Goal: Task Accomplishment & Management: Manage account settings

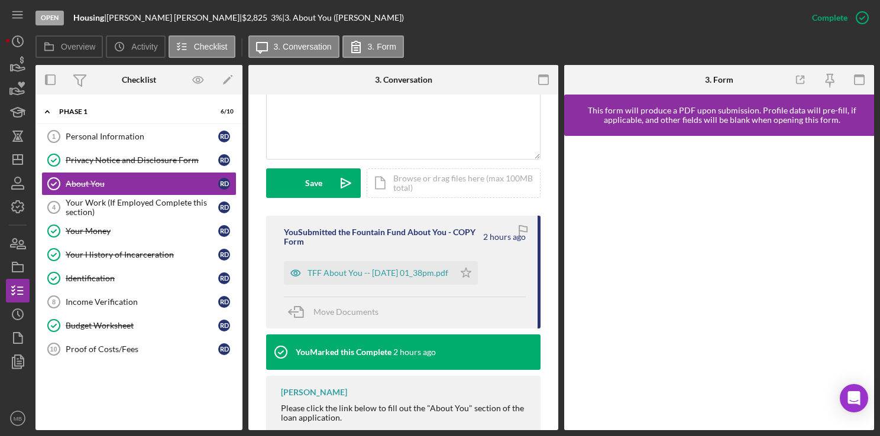
scroll to position [277, 0]
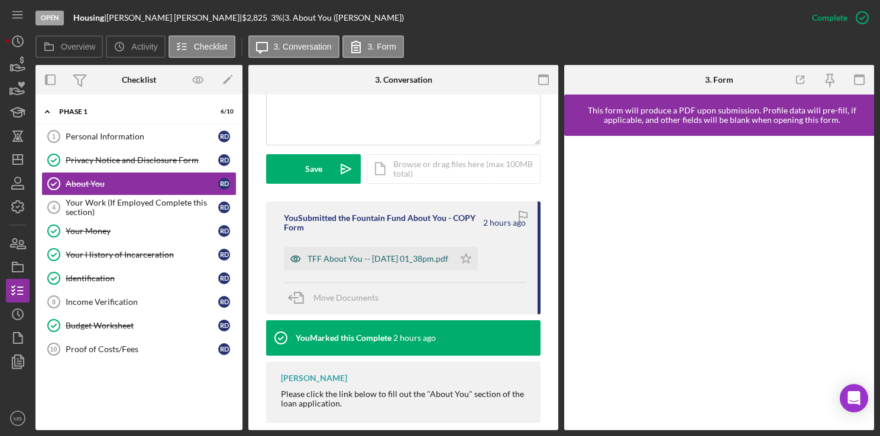
click at [444, 260] on div "TFF About You -- [DATE] 01_38pm.pdf" at bounding box center [377, 258] width 141 height 9
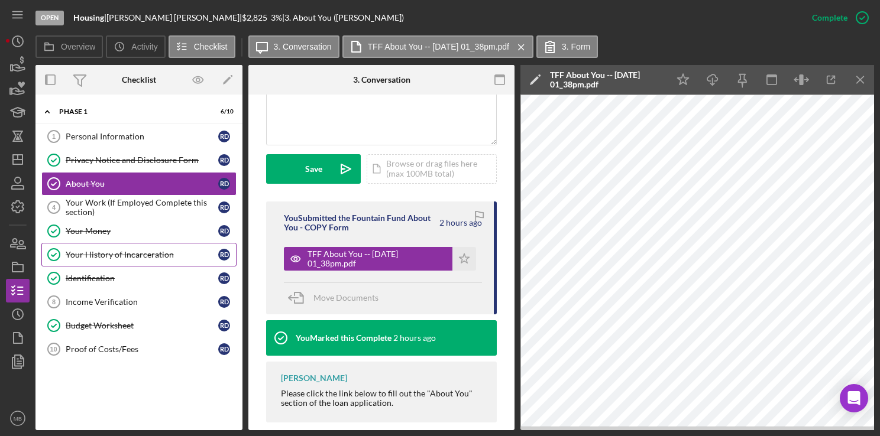
click at [138, 259] on link "Your History of Incarceration Your History of Incarceration R D" at bounding box center [138, 255] width 195 height 24
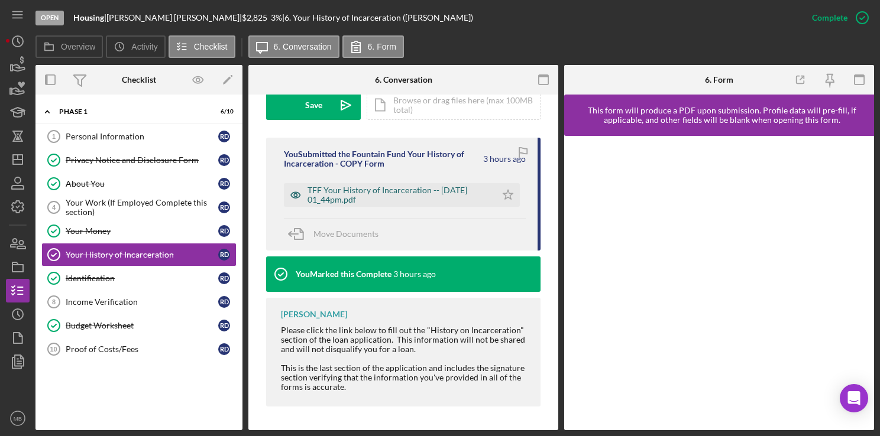
click at [418, 190] on div "TFF Your History of Incarceration -- [DATE] 01_44pm.pdf" at bounding box center [398, 195] width 183 height 19
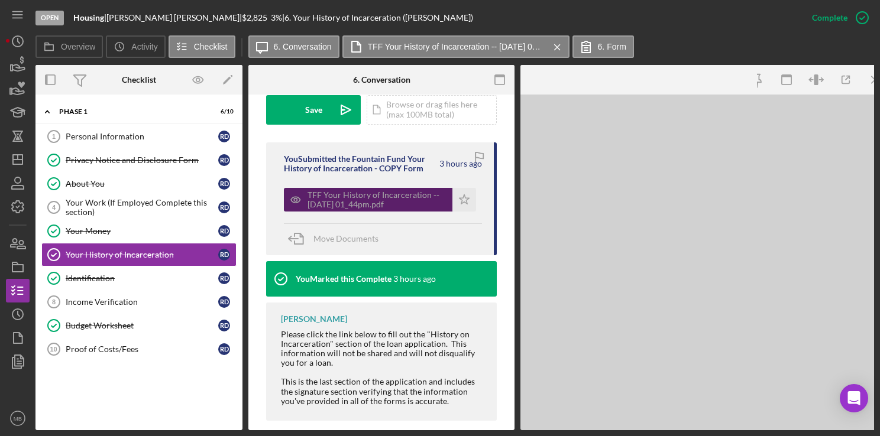
scroll to position [362, 0]
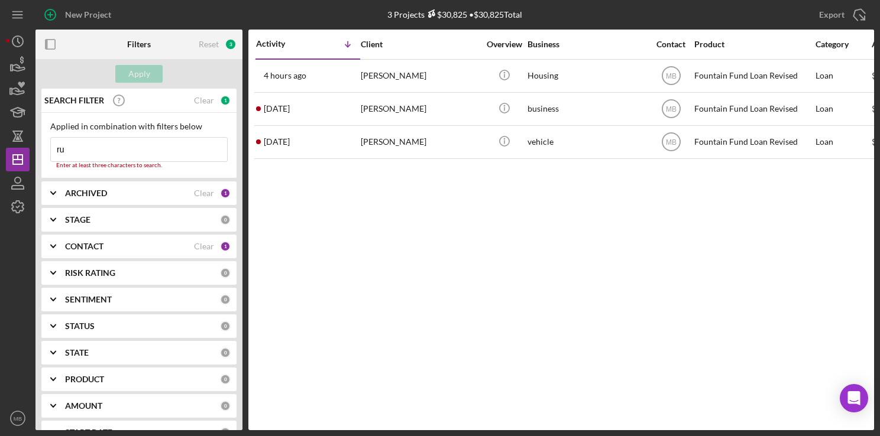
type input "r"
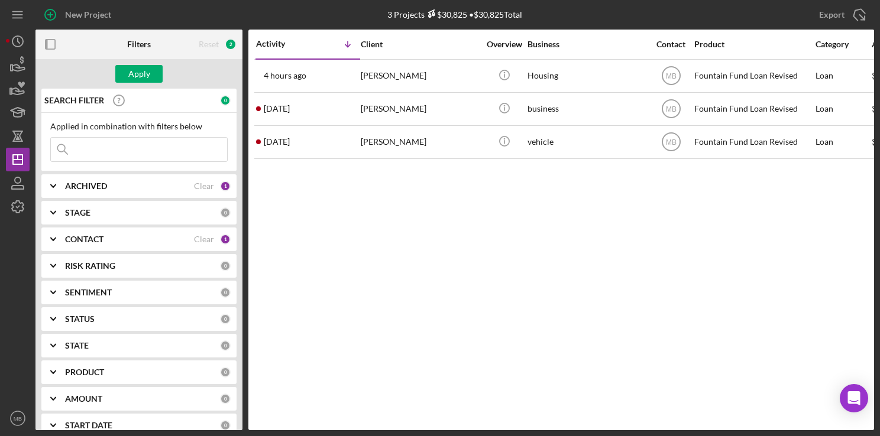
drag, startPoint x: 164, startPoint y: 145, endPoint x: 190, endPoint y: 158, distance: 28.3
click at [190, 158] on input at bounding box center [139, 150] width 176 height 24
click at [195, 149] on input at bounding box center [139, 150] width 176 height 24
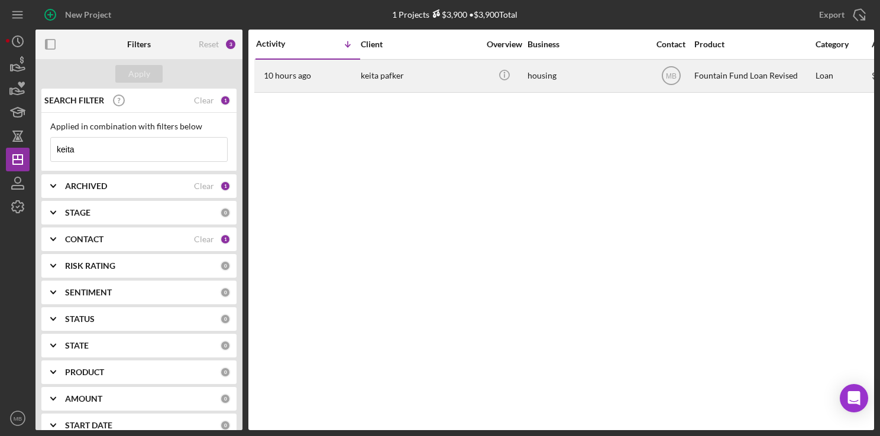
type input "keita"
click at [338, 77] on div "10 hours ago keita pafker" at bounding box center [307, 75] width 103 height 31
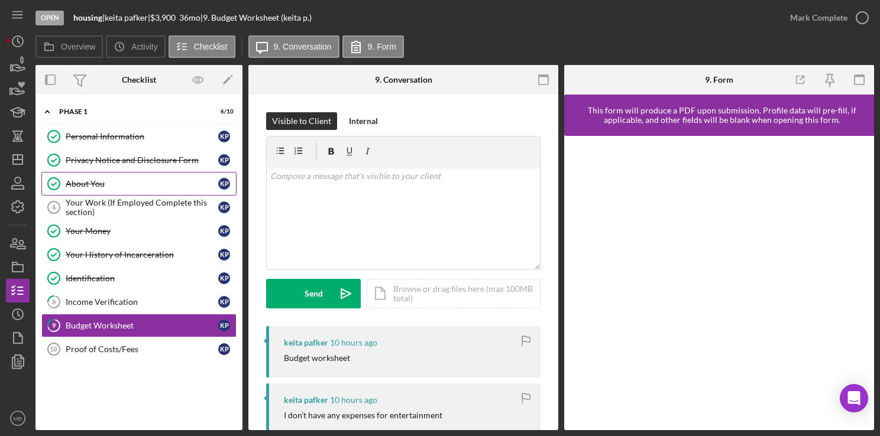
click at [140, 183] on div "About You" at bounding box center [142, 183] width 153 height 9
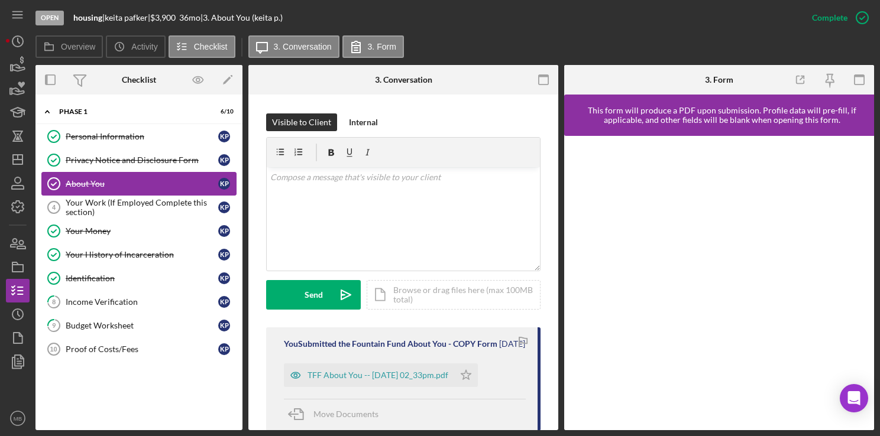
scroll to position [193, 0]
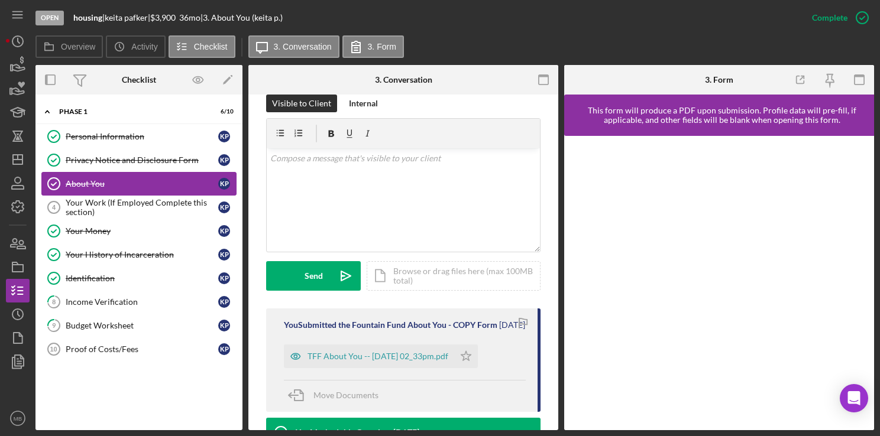
click at [143, 257] on div "Your History of Incarceration" at bounding box center [142, 254] width 153 height 9
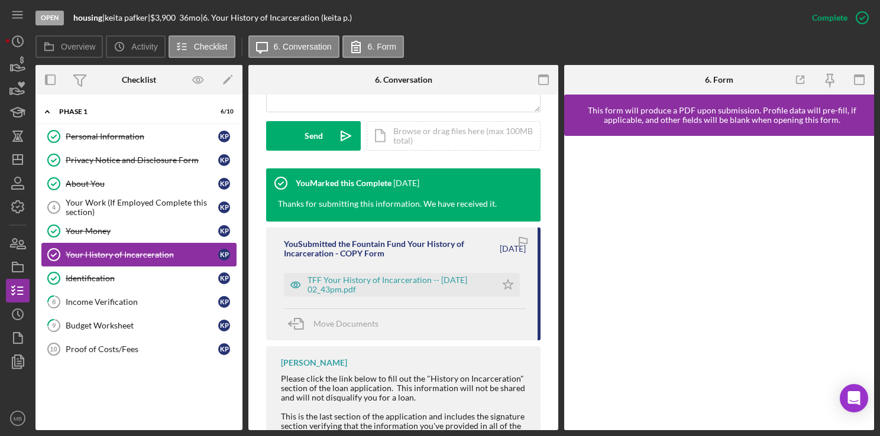
scroll to position [334, 0]
click at [416, 289] on div "TFF Your History of Incarceration -- 2025-08-21 02_43pm.pdf" at bounding box center [398, 285] width 183 height 19
